Goal: Transaction & Acquisition: Download file/media

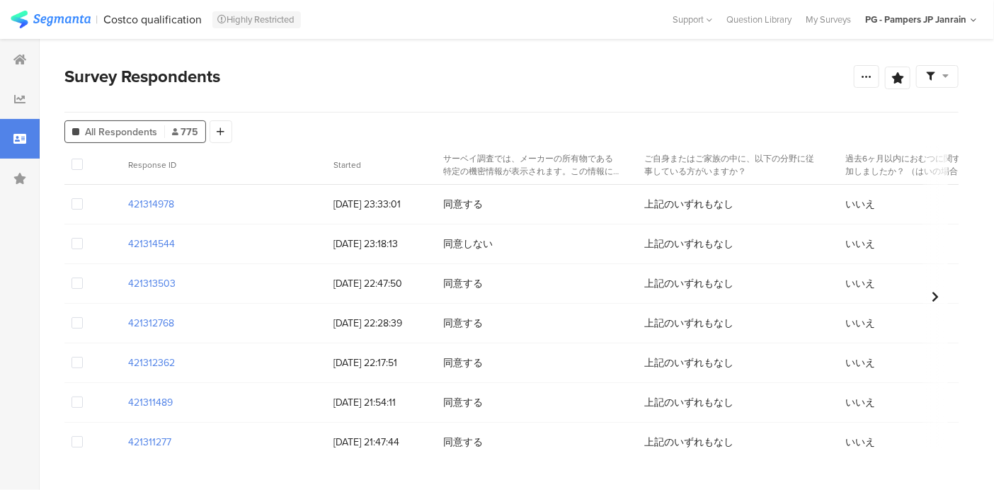
click at [894, 69] on div at bounding box center [937, 76] width 42 height 23
click at [865, 76] on icon at bounding box center [866, 76] width 11 height 11
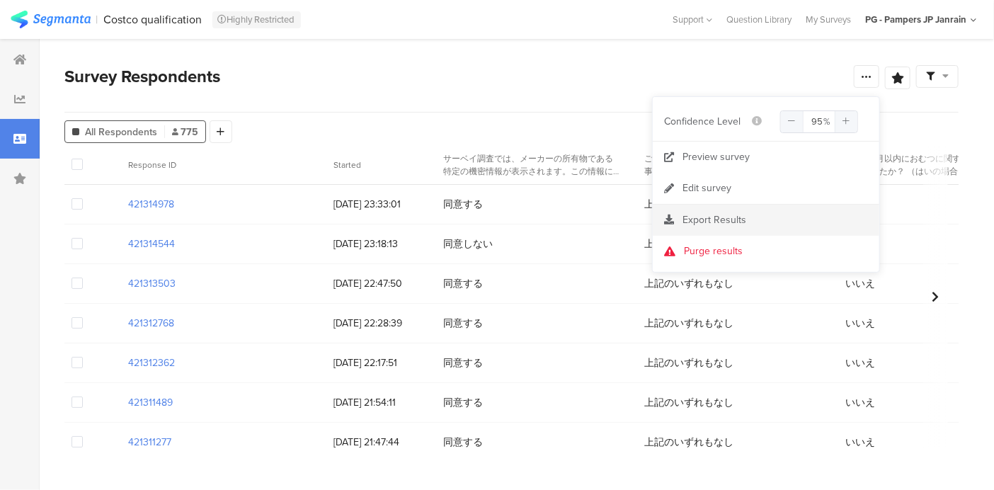
click at [713, 220] on span "Export Results" at bounding box center [714, 219] width 64 height 15
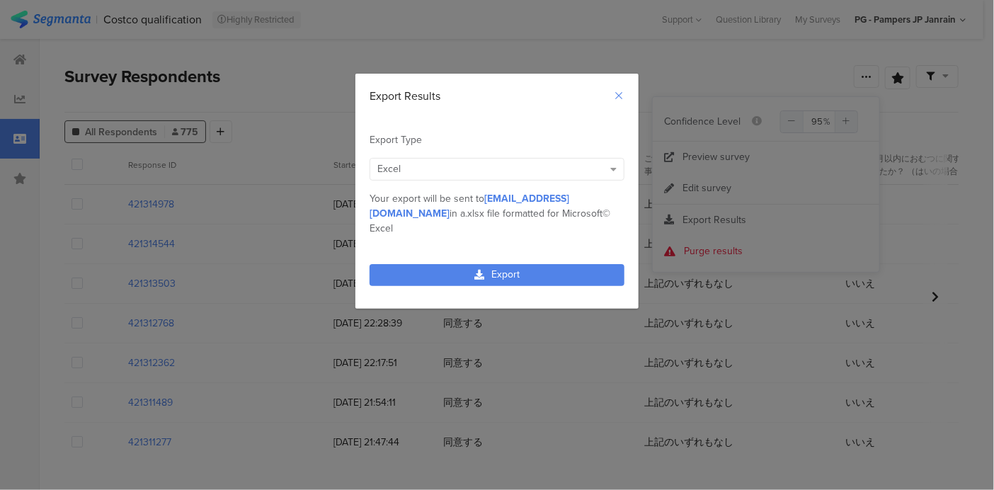
click at [615, 92] on icon "Close" at bounding box center [618, 95] width 11 height 11
